Goal: Book appointment/travel/reservation

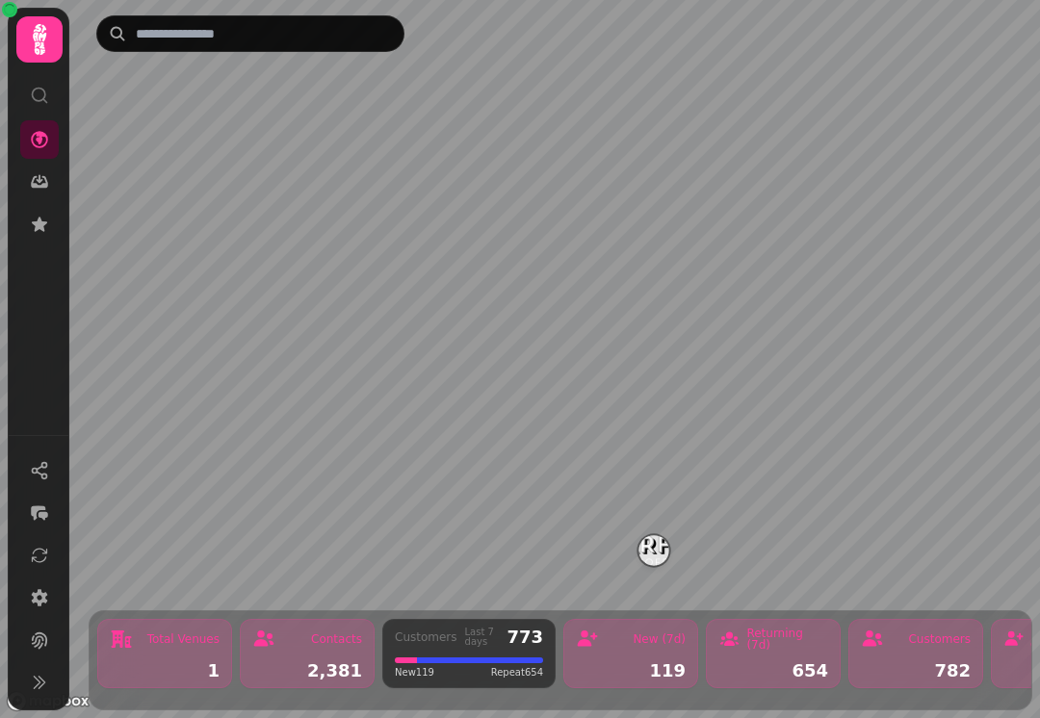
click at [662, 544] on img "Starfish Loves Coffee" at bounding box center [653, 550] width 30 height 30
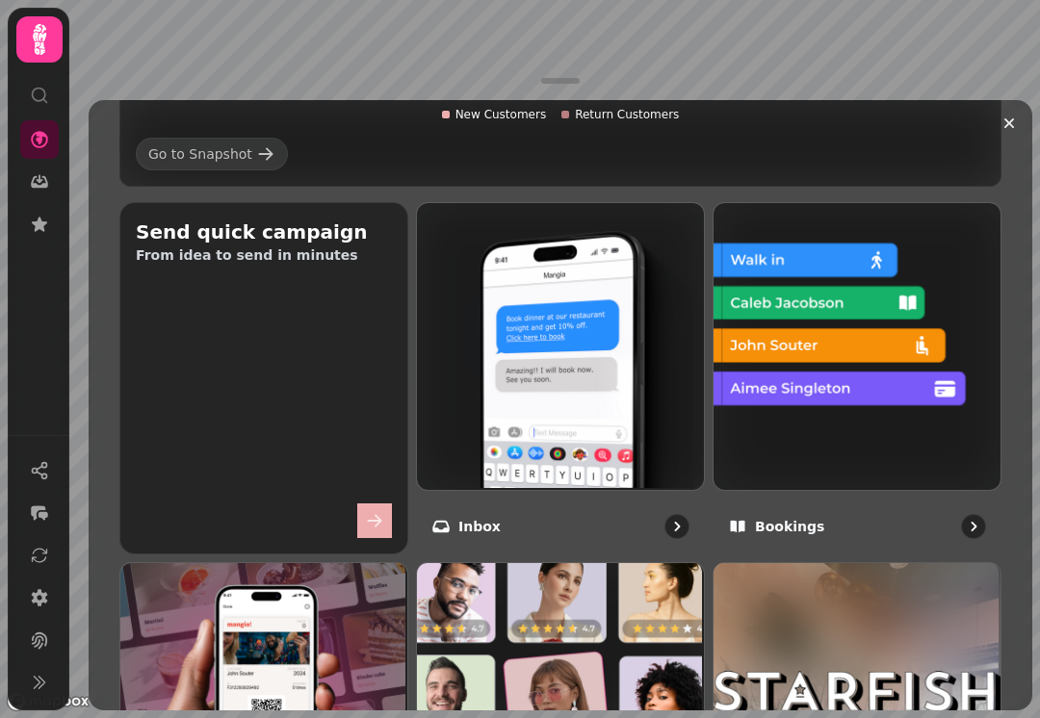
scroll to position [640, 0]
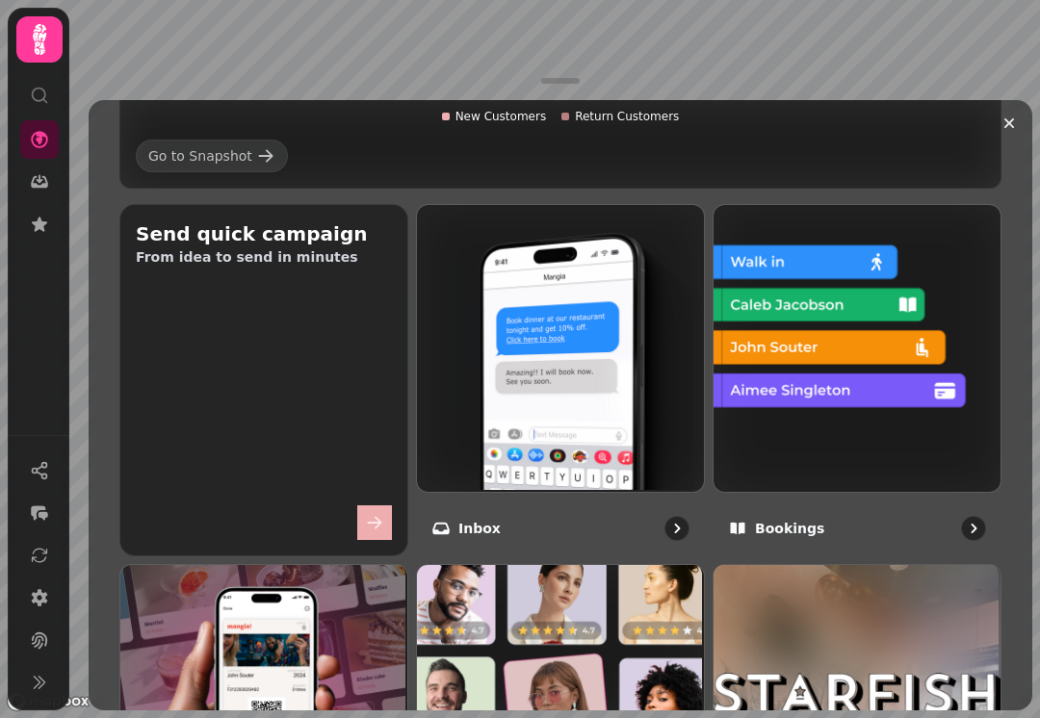
click at [803, 426] on img at bounding box center [854, 346] width 287 height 287
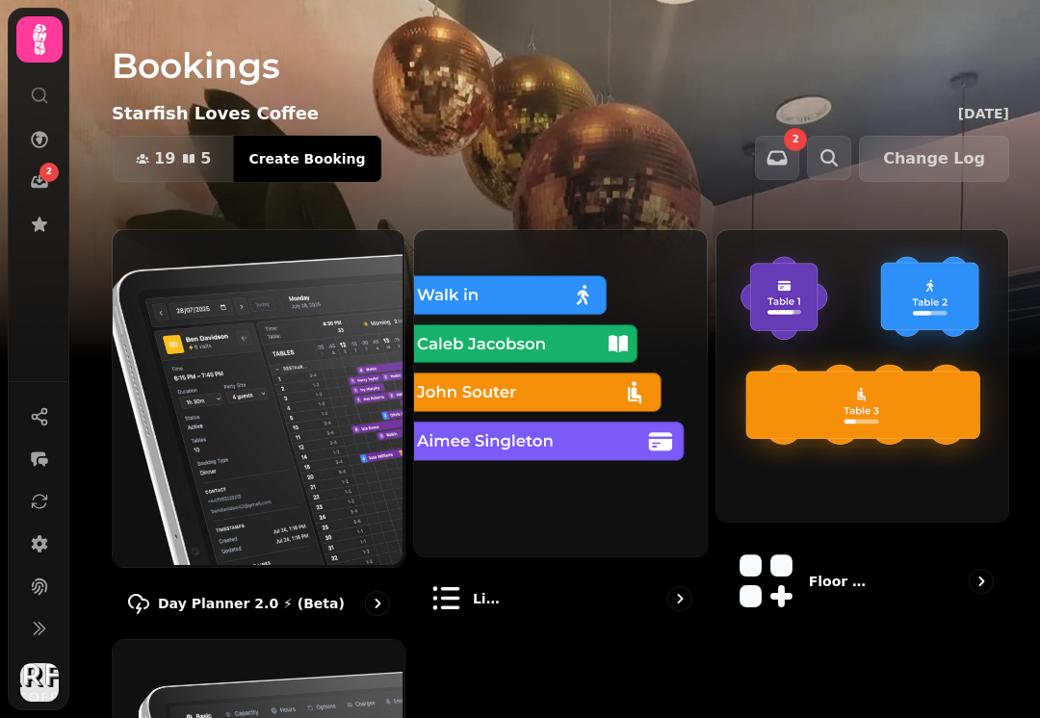
click at [807, 450] on img at bounding box center [860, 374] width 292 height 292
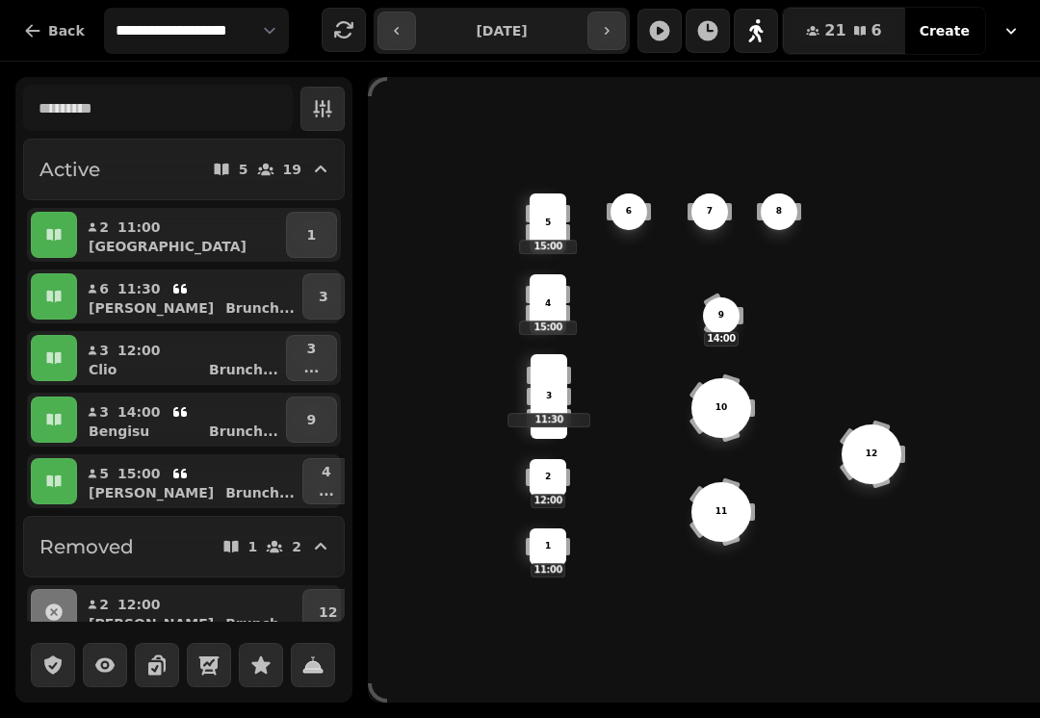
scroll to position [-1, 0]
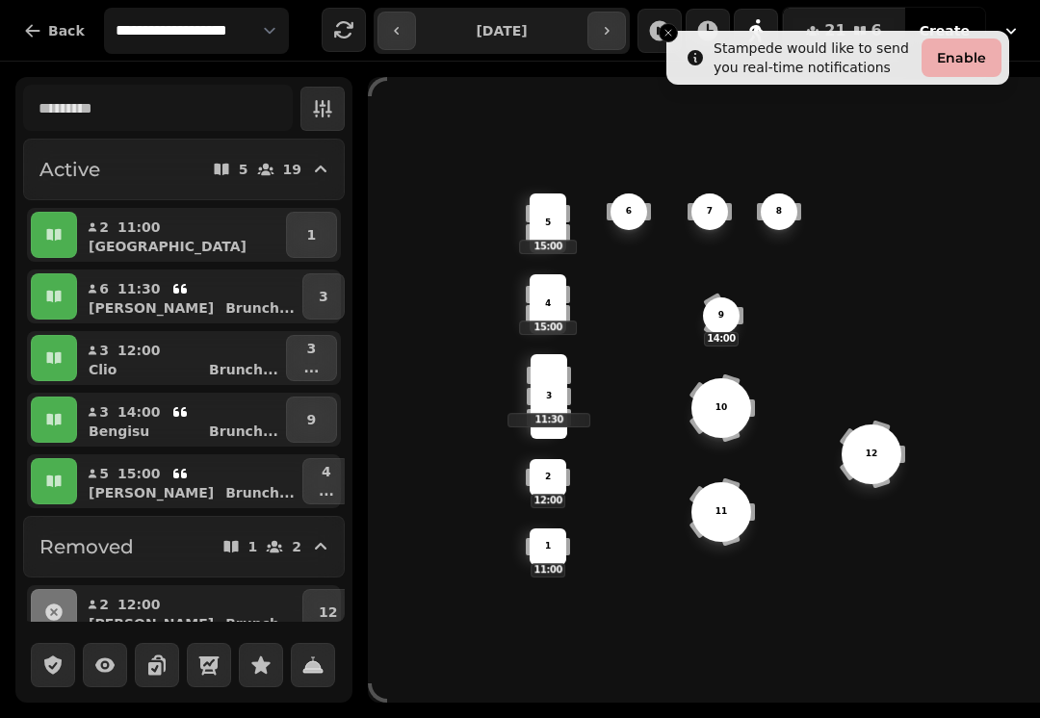
click at [129, 247] on p "[GEOGRAPHIC_DATA]" at bounding box center [168, 246] width 158 height 19
select select "**********"
select select "*"
select select "****"
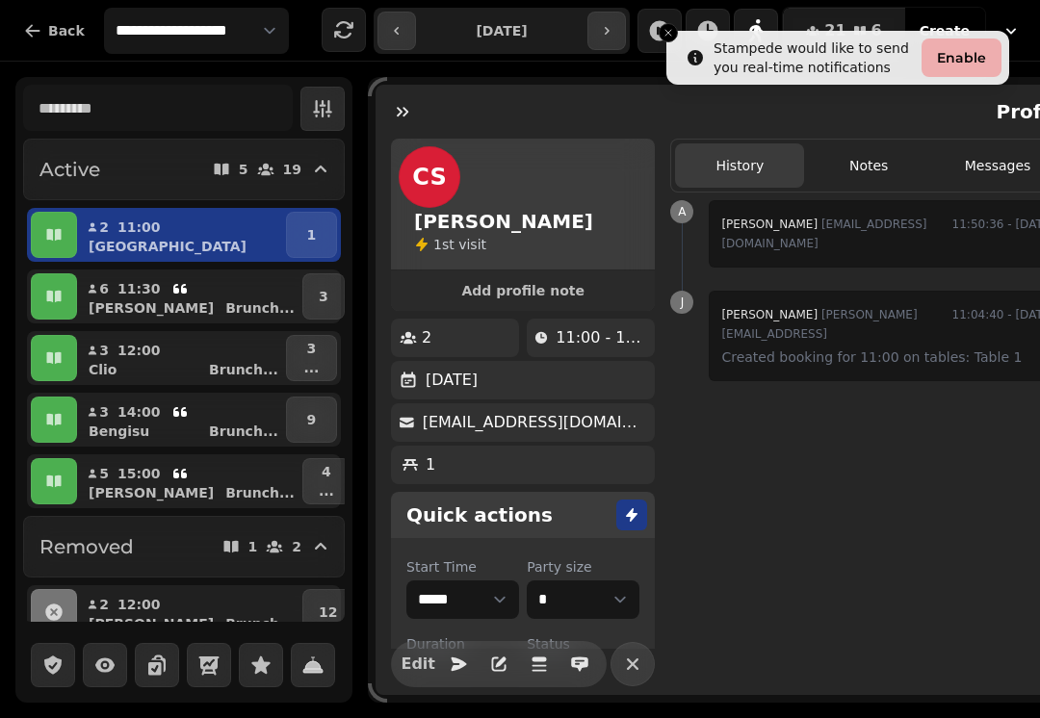
click at [958, 70] on button "Enable" at bounding box center [961, 58] width 80 height 39
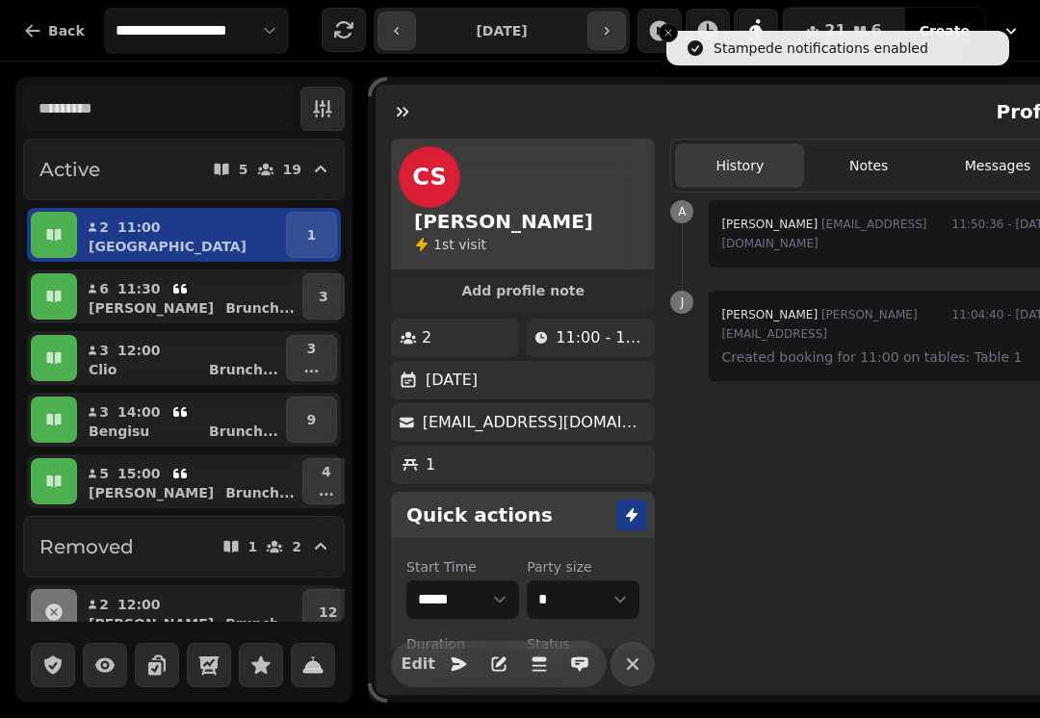
click at [673, 37] on icon "Close toast" at bounding box center [668, 33] width 12 height 12
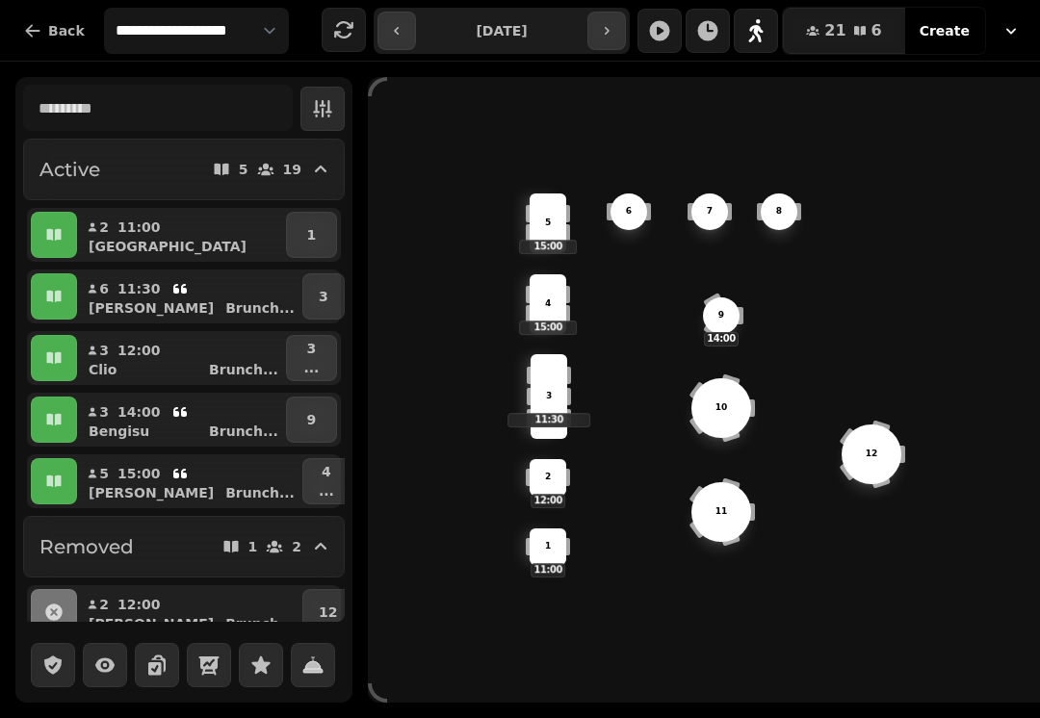
click at [1009, 35] on icon "button" at bounding box center [1010, 30] width 19 height 19
